Goal: Entertainment & Leisure: Browse casually

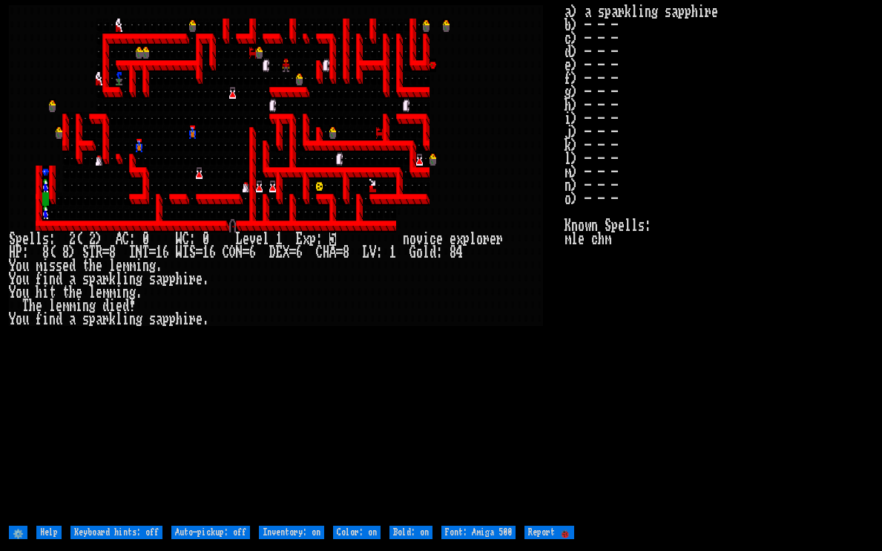
click at [503, 1] on larngrid at bounding box center [441, 275] width 882 height 551
